Goal: Information Seeking & Learning: Learn about a topic

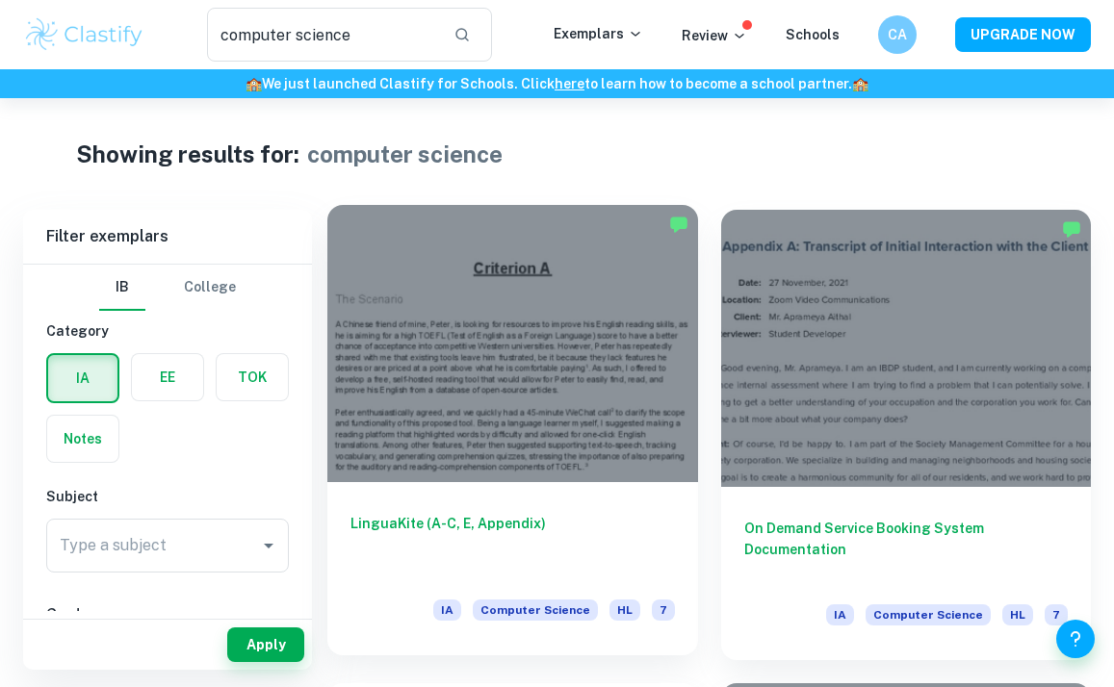
click at [644, 424] on div at bounding box center [512, 343] width 371 height 277
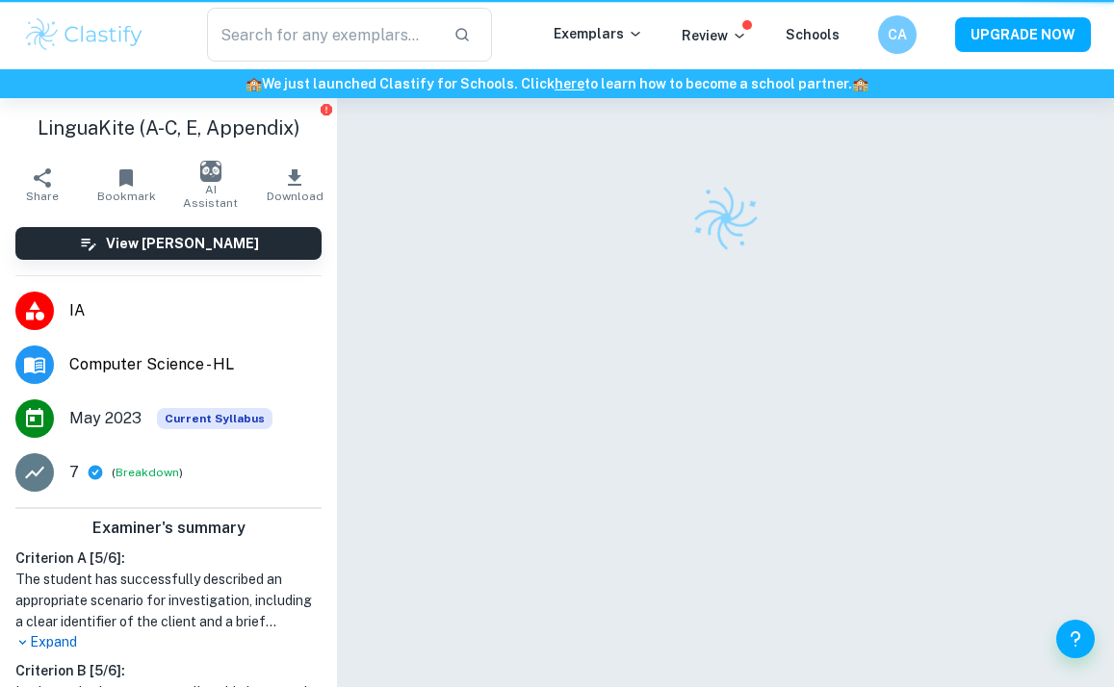
click at [644, 424] on div at bounding box center [725, 421] width 668 height 646
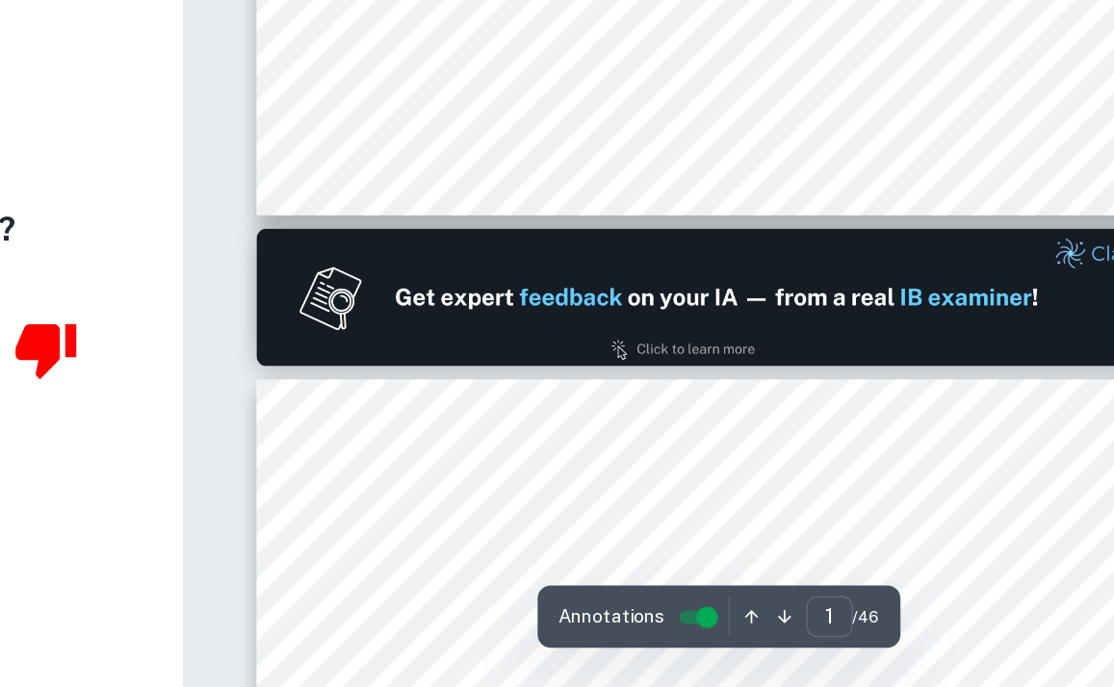
scroll to position [645, 0]
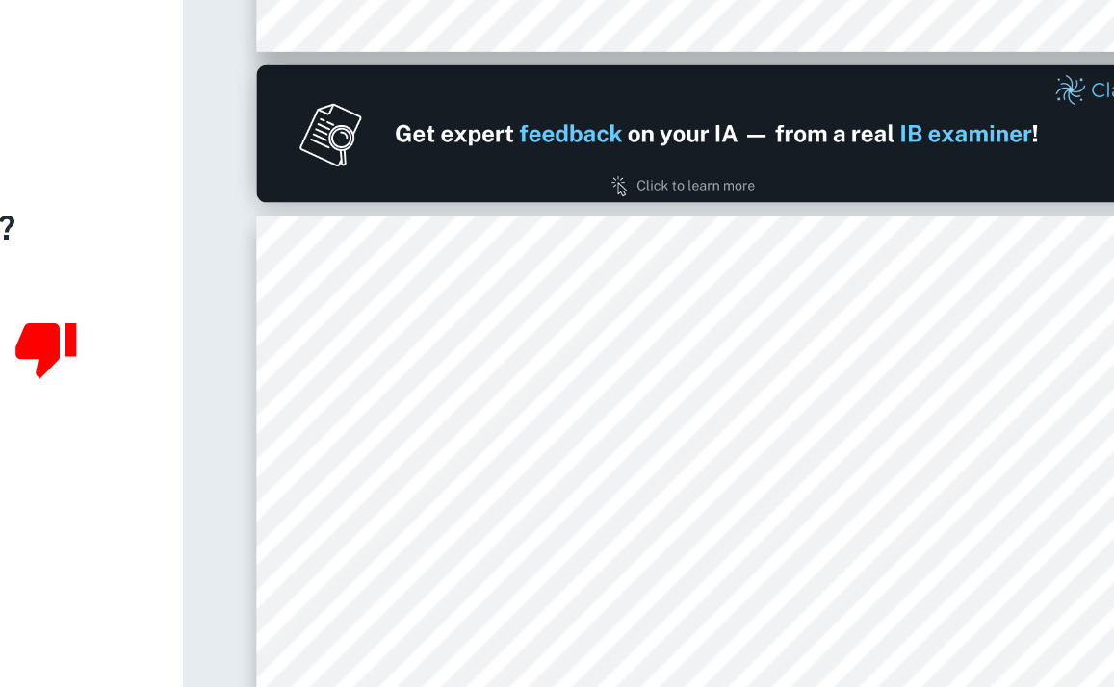
type input "2"
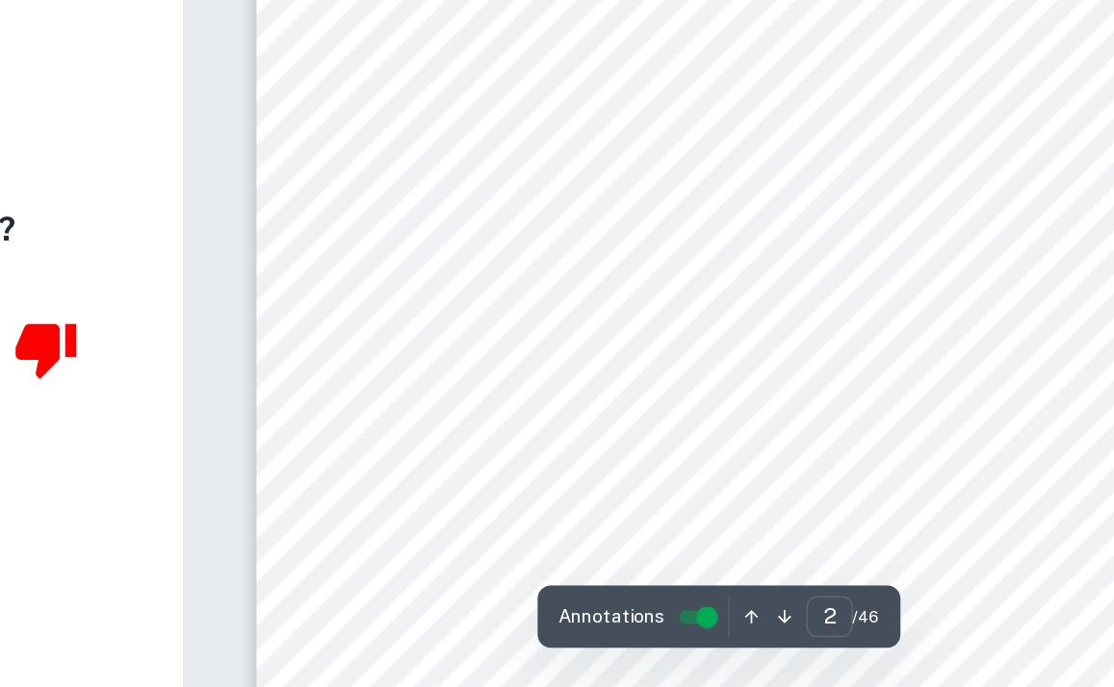
scroll to position [1013, 0]
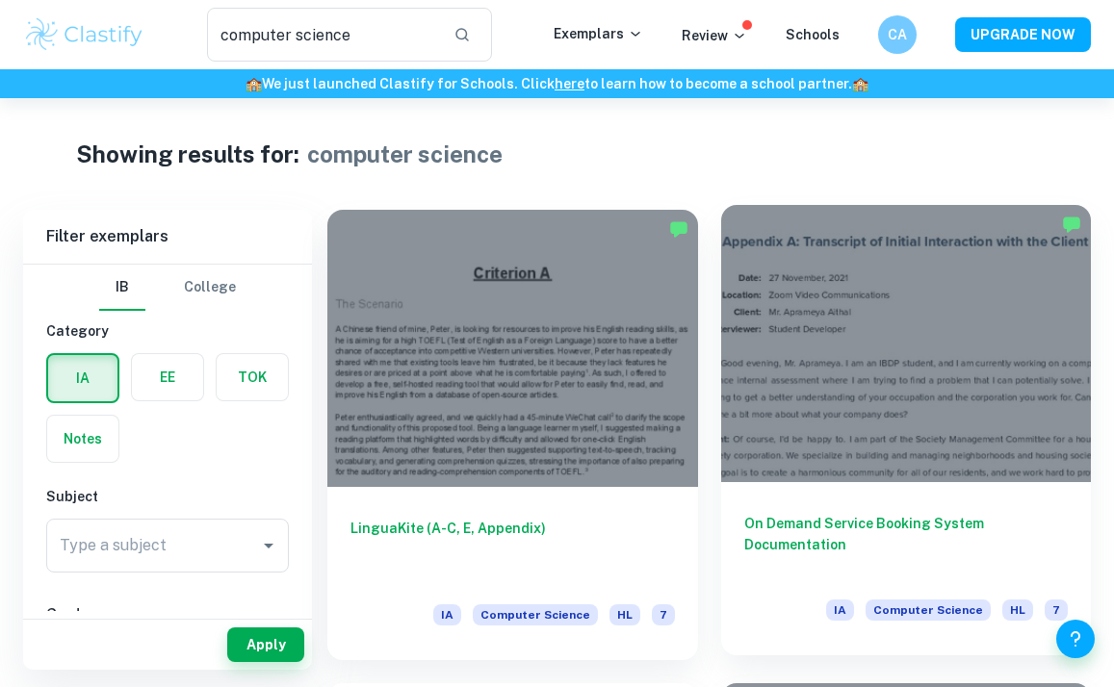
click at [808, 325] on div at bounding box center [906, 343] width 371 height 277
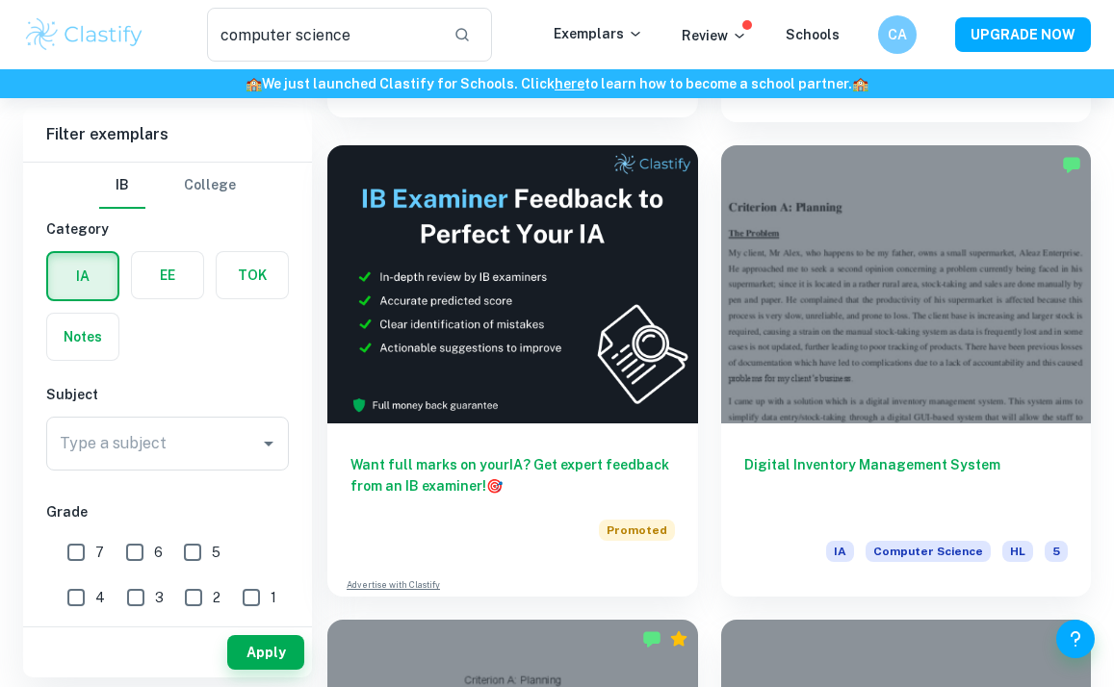
scroll to position [537, 0]
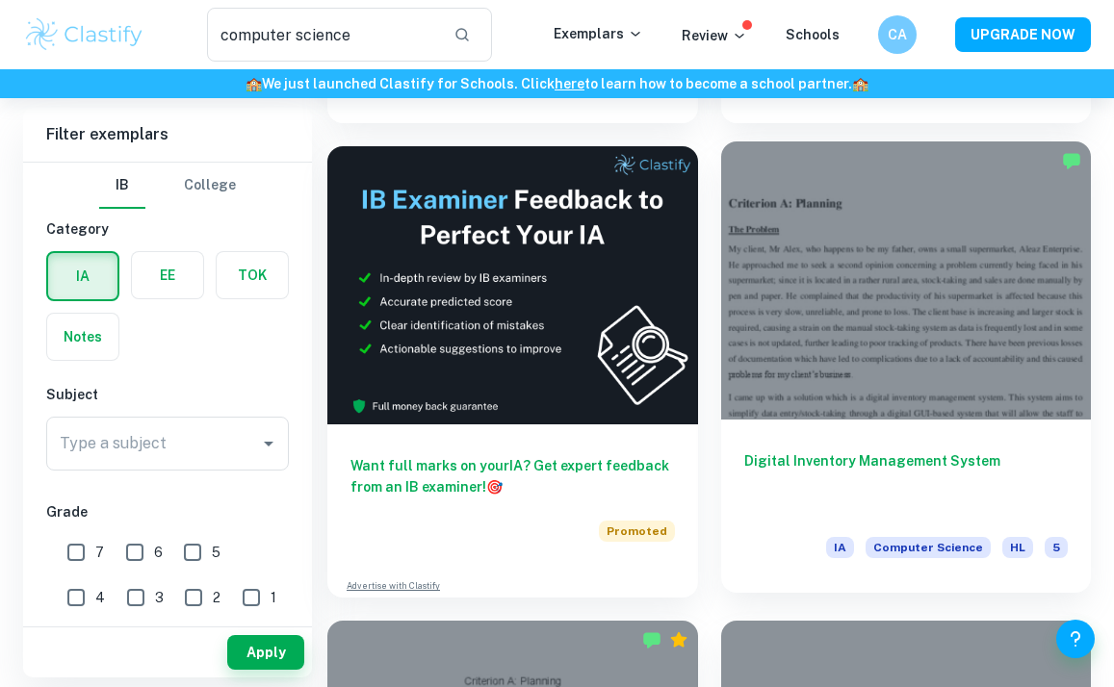
click at [750, 367] on div at bounding box center [906, 280] width 371 height 277
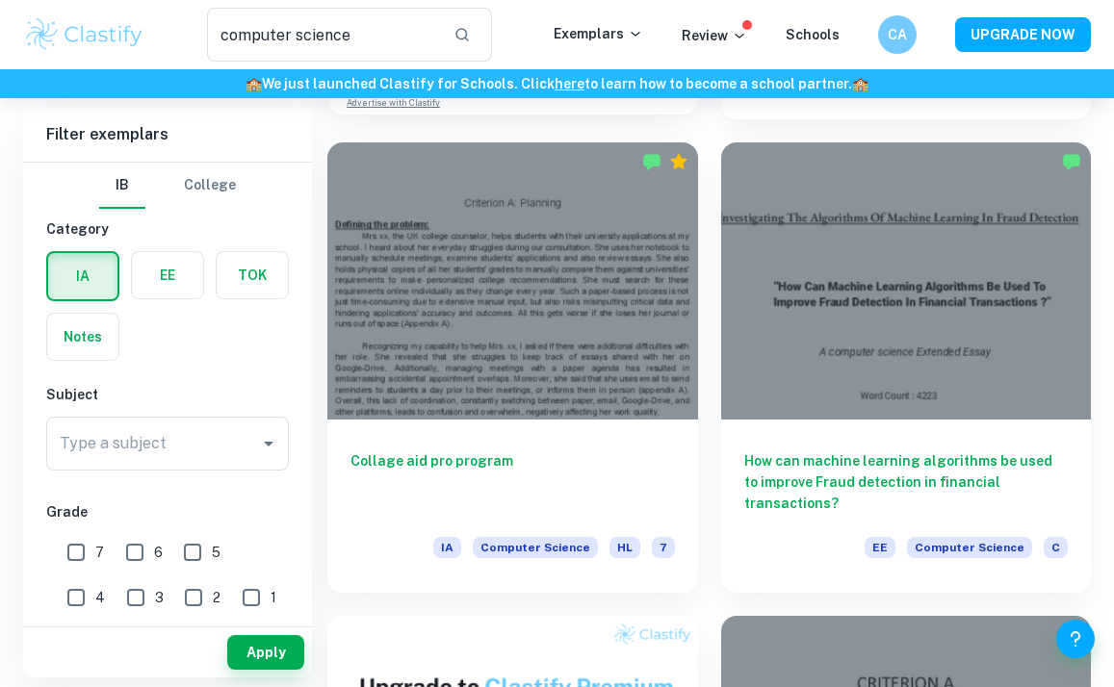
scroll to position [899, 0]
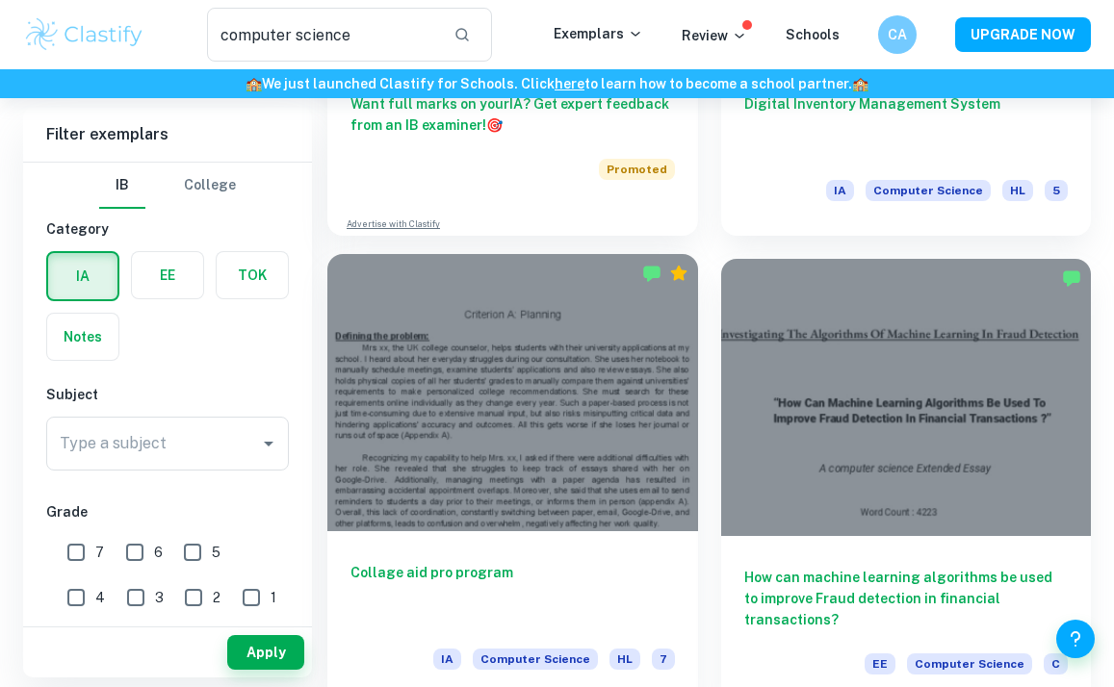
click at [557, 367] on div at bounding box center [512, 392] width 371 height 277
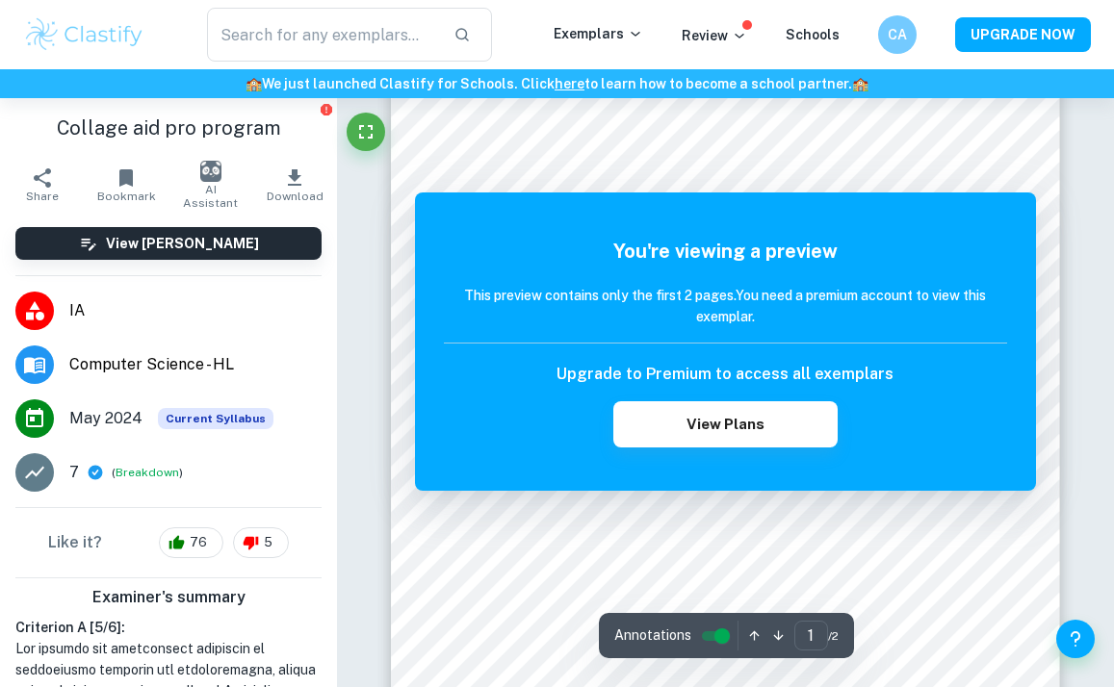
scroll to position [84, 0]
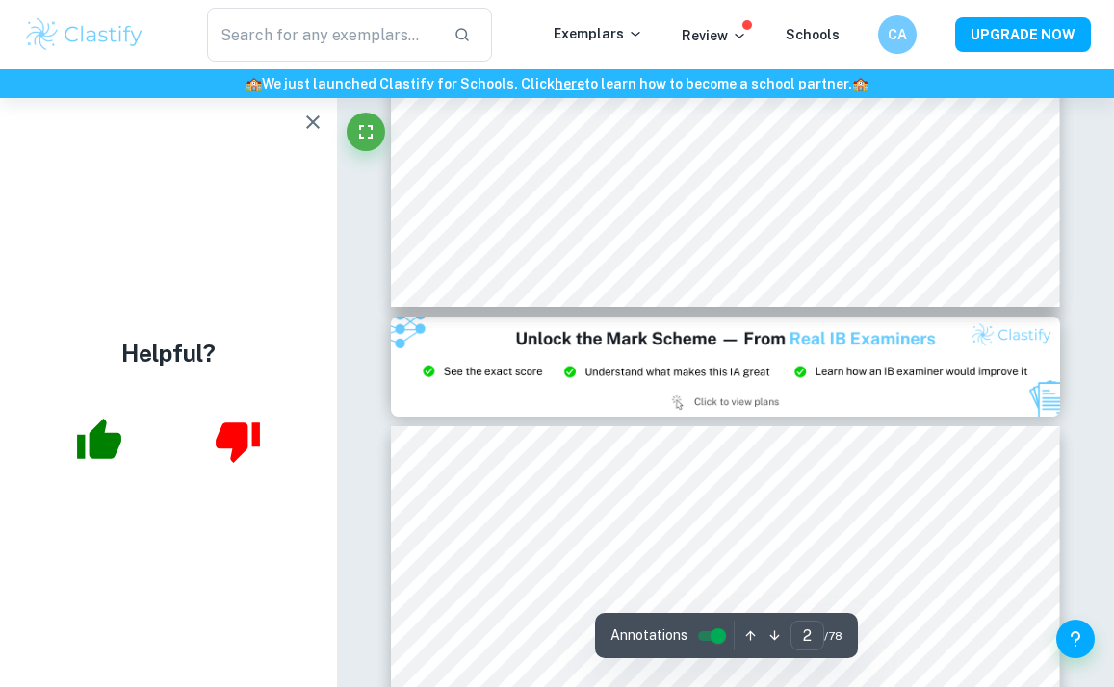
type input "3"
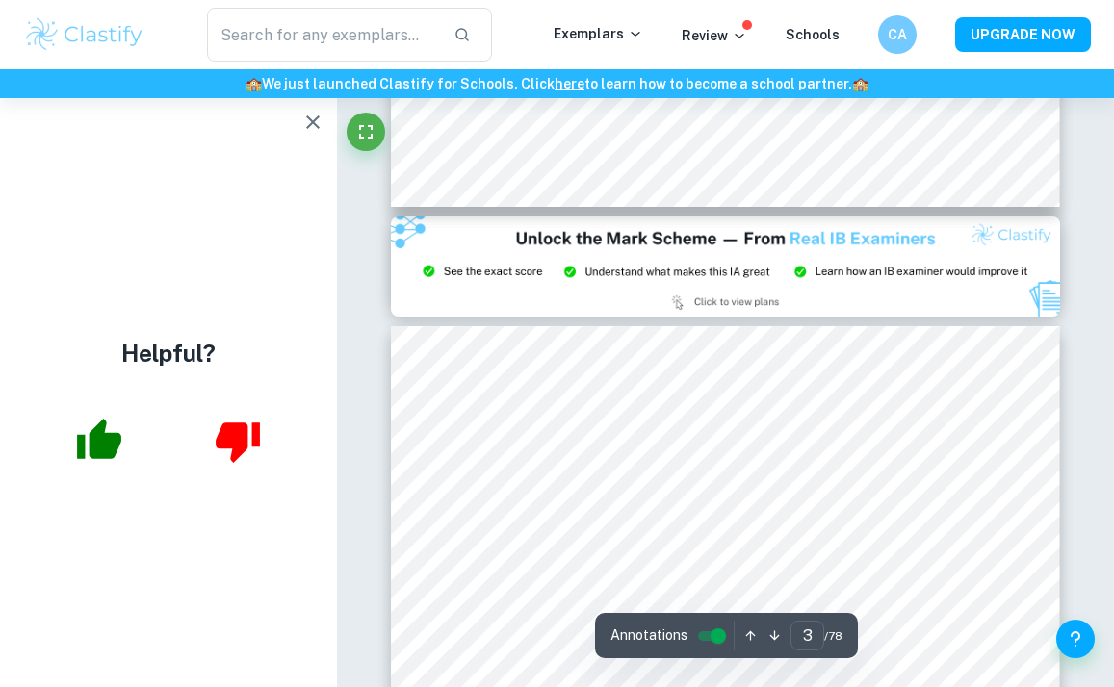
scroll to position [1920, 0]
